Goal: Book appointment/travel/reservation

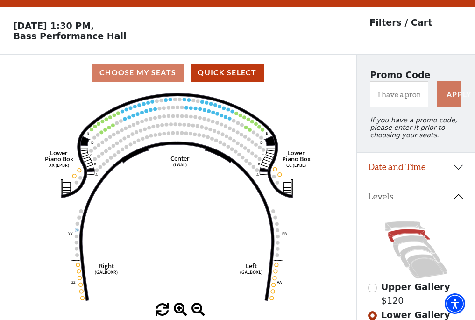
scroll to position [43, 0]
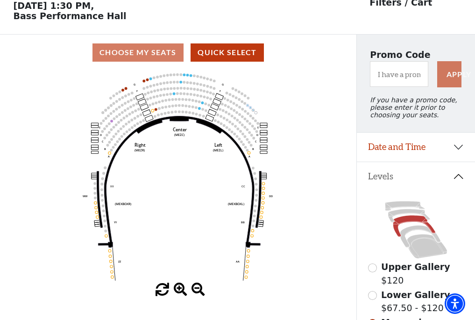
scroll to position [43, 0]
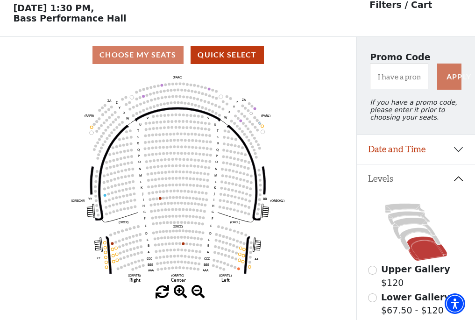
scroll to position [43, 0]
